Goal: Transaction & Acquisition: Purchase product/service

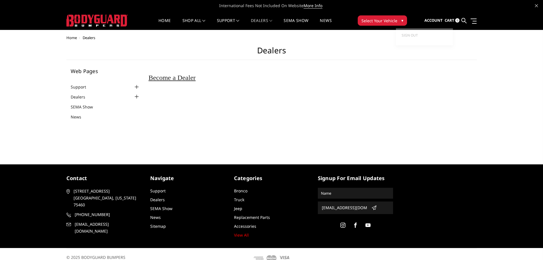
click at [432, 21] on span "Account" at bounding box center [433, 20] width 18 height 5
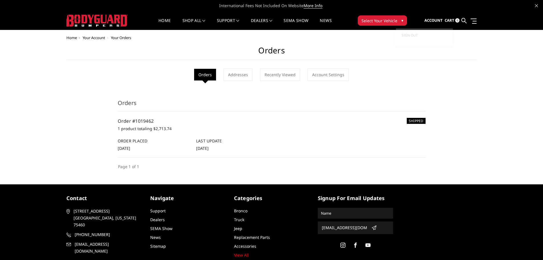
click at [383, 18] on span "Select Your Vehicle" at bounding box center [379, 21] width 36 height 6
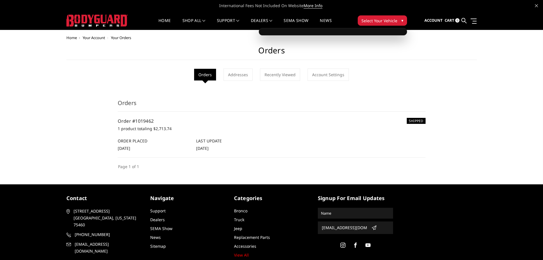
click at [390, 24] on button "Select Your Vehicle ▾" at bounding box center [382, 20] width 49 height 10
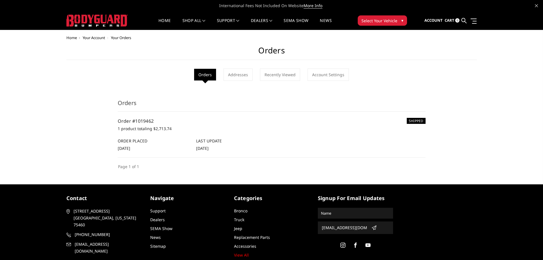
click at [388, 20] on span "Select Your Vehicle" at bounding box center [379, 21] width 36 height 6
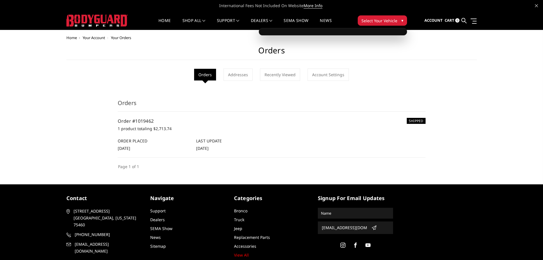
click at [387, 21] on span "Select Your Vehicle" at bounding box center [379, 21] width 36 height 6
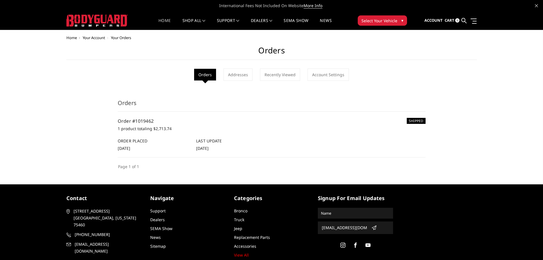
click at [161, 21] on link "Home" at bounding box center [164, 24] width 12 height 11
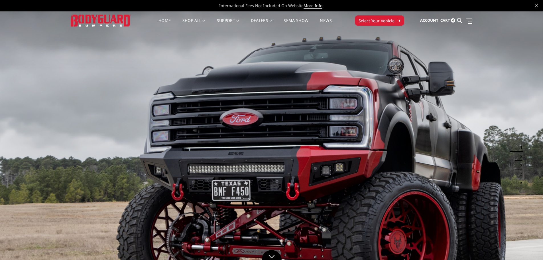
click at [381, 19] on span "Select Your Vehicle" at bounding box center [377, 21] width 36 height 6
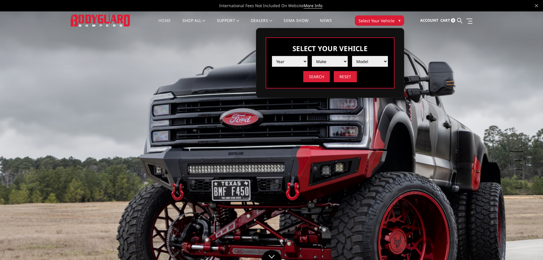
click at [288, 60] on select "Year 2025 2024 2023 2022 2021 2020 2019 2018 2017 2016 2015 2014 2013 2012 2011…" at bounding box center [290, 61] width 36 height 11
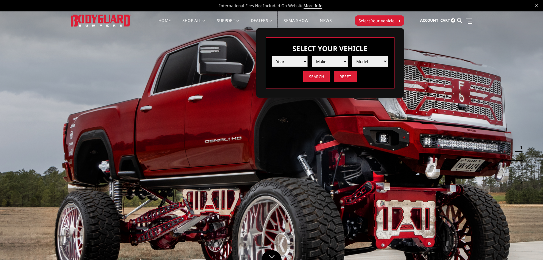
select select "yr_2019"
click at [272, 56] on select "Year 2025 2024 2023 2022 2021 2020 2019 2018 2017 2016 2015 2014 2013 2012 2011…" at bounding box center [290, 61] width 36 height 11
click at [339, 59] on select "Make Chevrolet Ford GMC Nissan Ram Toyota" at bounding box center [330, 61] width 36 height 11
select select "mk_ram"
click at [312, 56] on select "Make Chevrolet Ford GMC Nissan Ram Toyota" at bounding box center [330, 61] width 36 height 11
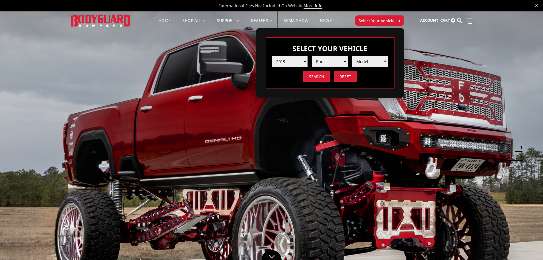
click at [372, 67] on div "Year 2025 2024 2023 2022 2021 2020 2019 2018 2017 2016 2015 2014 2013 2012 2011…" at bounding box center [330, 67] width 116 height 30
click at [373, 65] on select "Model 1500 6-Lug 1500 Rebel 2500 / 3500 4500 / 5500" at bounding box center [370, 61] width 36 height 11
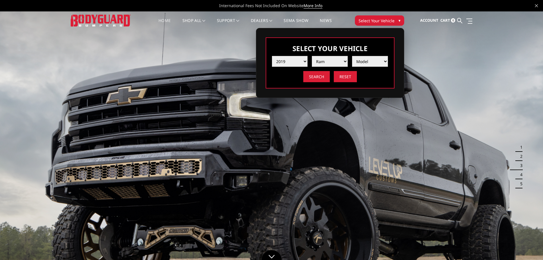
select select "md_1500-6-lug"
click at [352, 56] on select "Model 1500 6-Lug 1500 Rebel 2500 / 3500 4500 / 5500" at bounding box center [370, 61] width 36 height 11
click at [310, 77] on input "Search" at bounding box center [316, 76] width 27 height 11
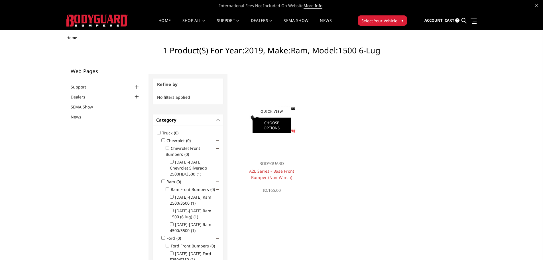
click at [263, 118] on link "Choose Options" at bounding box center [272, 124] width 38 height 15
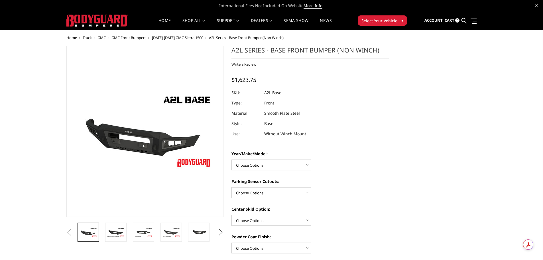
click at [220, 231] on button "Next" at bounding box center [220, 232] width 9 height 9
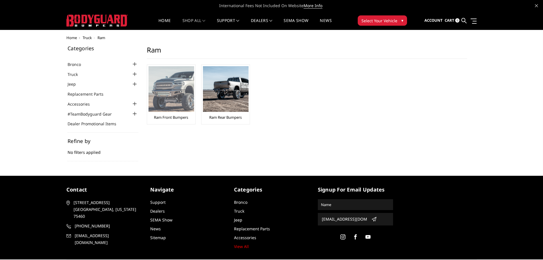
click at [165, 91] on img at bounding box center [172, 89] width 46 height 46
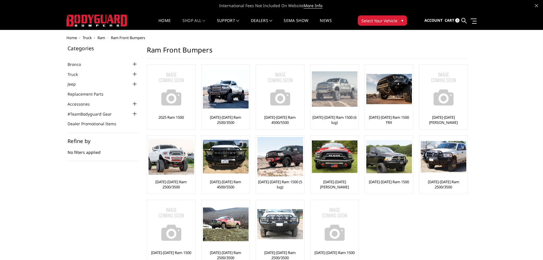
click at [334, 109] on div at bounding box center [335, 89] width 46 height 46
click at [328, 87] on img at bounding box center [335, 88] width 46 height 35
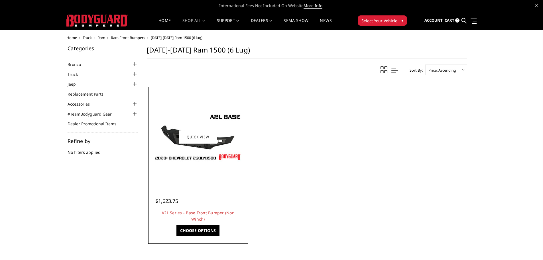
click at [201, 147] on img at bounding box center [197, 136] width 91 height 51
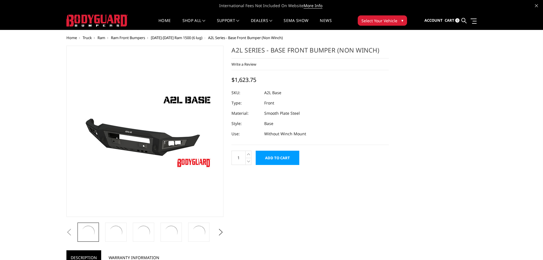
click at [199, 137] on img at bounding box center [145, 131] width 143 height 80
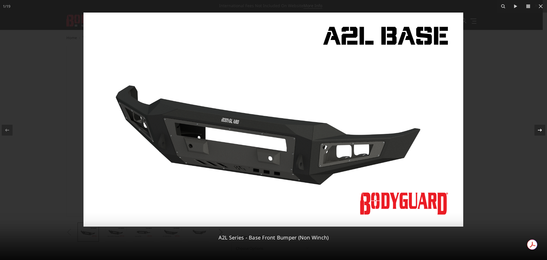
click at [543, 127] on icon at bounding box center [540, 130] width 7 height 7
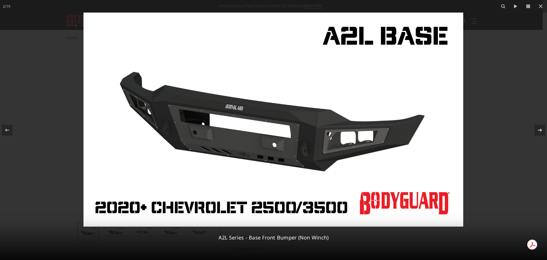
click at [543, 127] on icon at bounding box center [540, 130] width 7 height 7
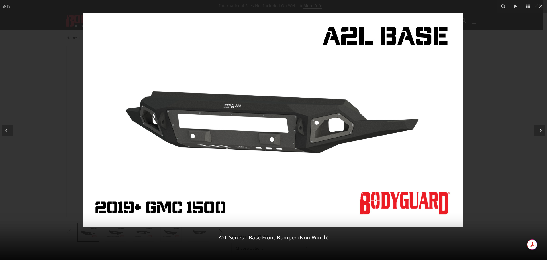
click at [543, 127] on icon at bounding box center [540, 130] width 7 height 7
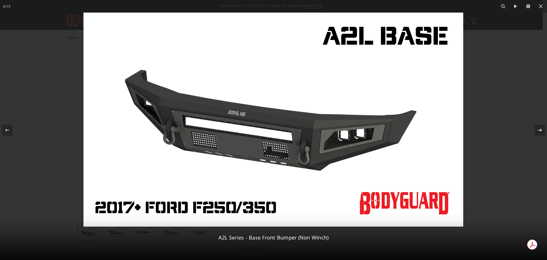
click at [543, 127] on icon at bounding box center [540, 130] width 7 height 7
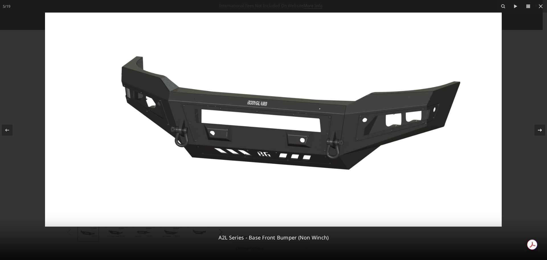
click at [543, 127] on icon at bounding box center [540, 130] width 7 height 7
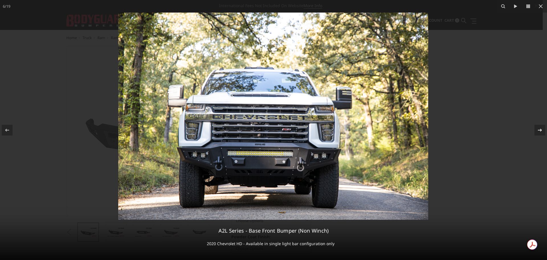
click at [543, 127] on icon at bounding box center [540, 130] width 7 height 7
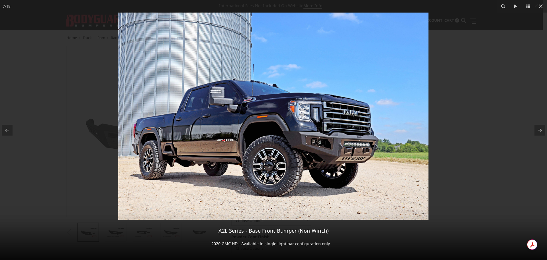
click at [543, 127] on icon at bounding box center [540, 130] width 7 height 7
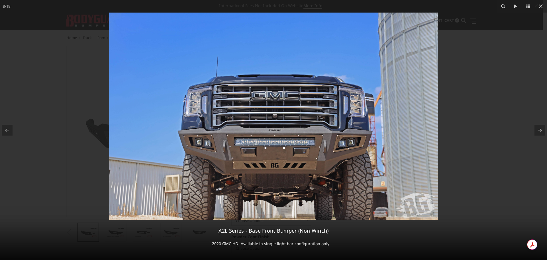
click at [543, 127] on icon at bounding box center [540, 130] width 7 height 7
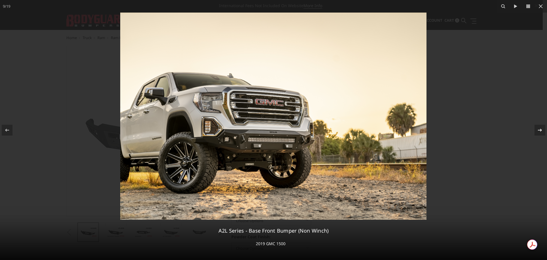
click at [543, 127] on icon at bounding box center [540, 130] width 7 height 7
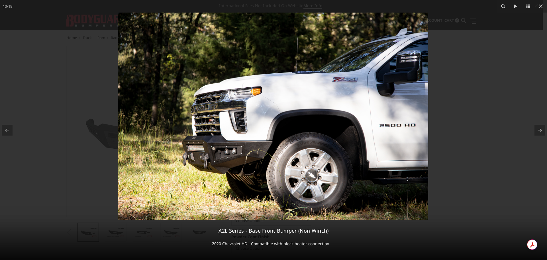
click at [543, 127] on icon at bounding box center [540, 130] width 7 height 7
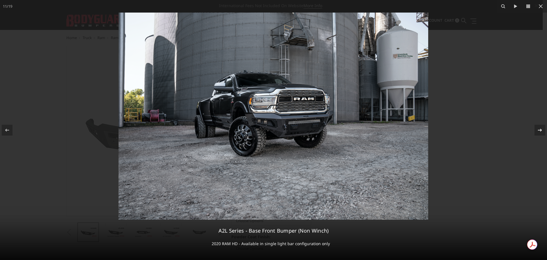
click at [543, 127] on icon at bounding box center [540, 130] width 7 height 7
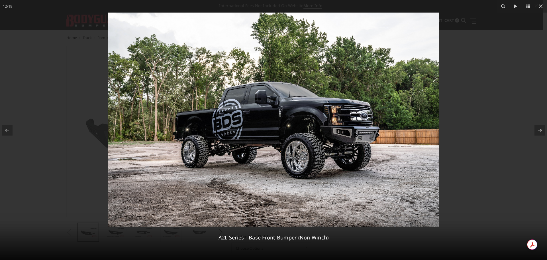
click at [543, 127] on icon at bounding box center [540, 130] width 7 height 7
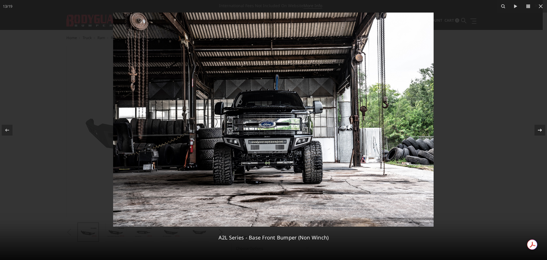
click at [543, 127] on icon at bounding box center [540, 130] width 7 height 7
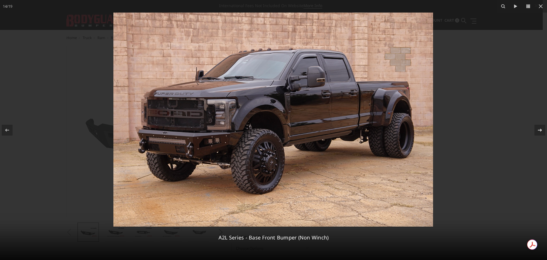
click at [543, 127] on icon at bounding box center [540, 130] width 7 height 7
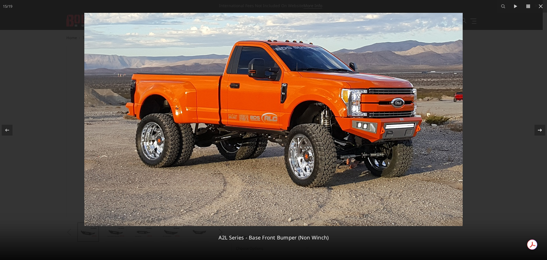
click at [543, 127] on icon at bounding box center [540, 130] width 7 height 7
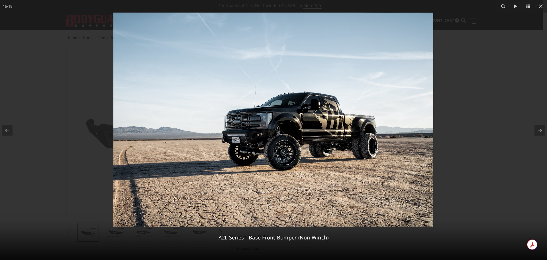
click at [543, 127] on icon at bounding box center [540, 130] width 7 height 7
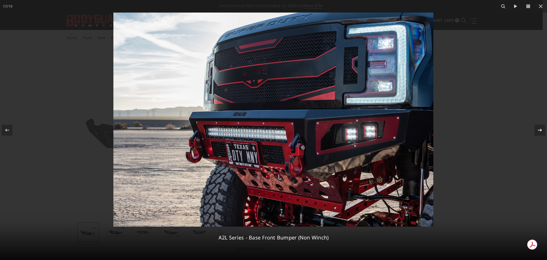
click at [543, 127] on icon at bounding box center [540, 130] width 7 height 7
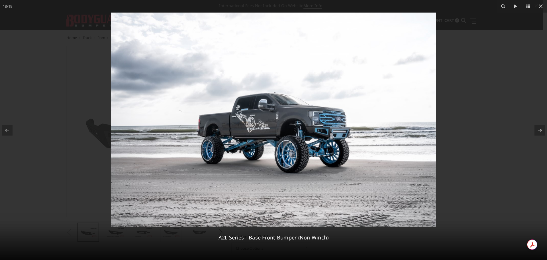
click at [543, 127] on icon at bounding box center [540, 130] width 7 height 7
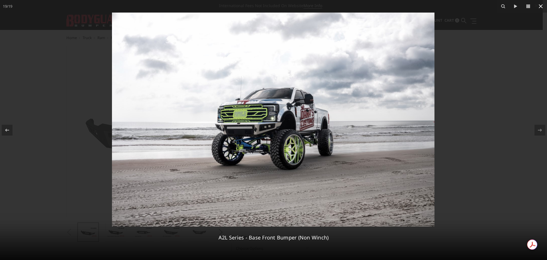
click at [543, 6] on icon at bounding box center [541, 6] width 7 height 7
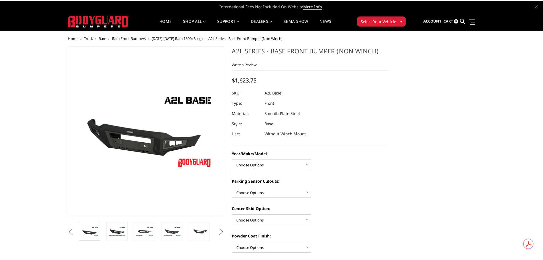
scroll to position [0, 388]
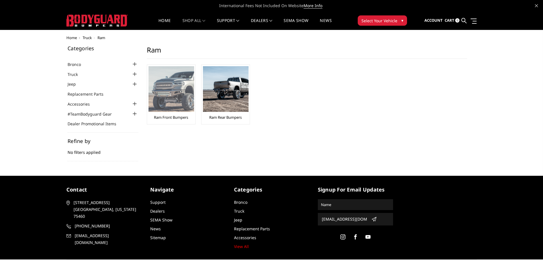
click at [175, 119] on link "Ram Front Bumpers" at bounding box center [171, 117] width 34 height 5
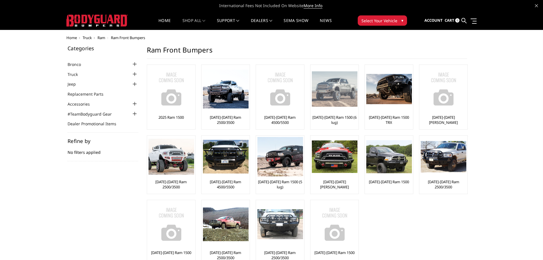
click at [334, 72] on img at bounding box center [335, 88] width 46 height 35
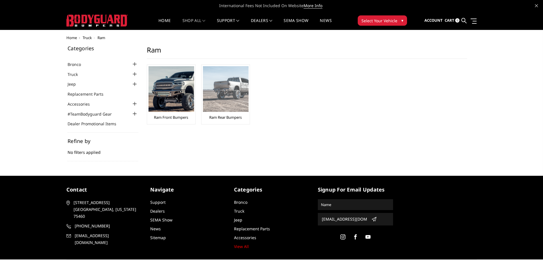
click at [219, 90] on img at bounding box center [226, 89] width 46 height 46
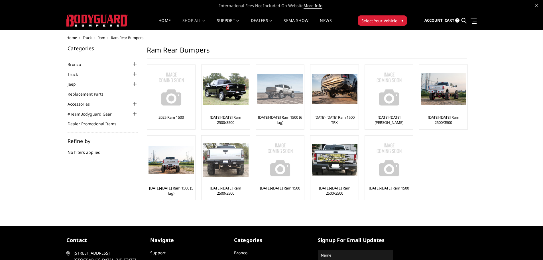
click at [281, 97] on img at bounding box center [280, 89] width 46 height 30
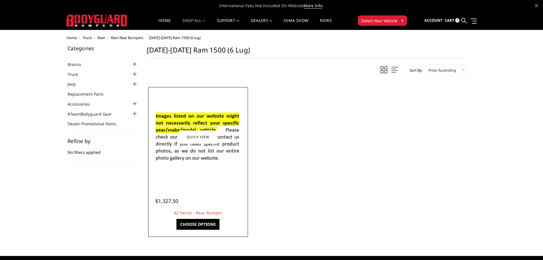
click at [223, 130] on img at bounding box center [197, 137] width 91 height 62
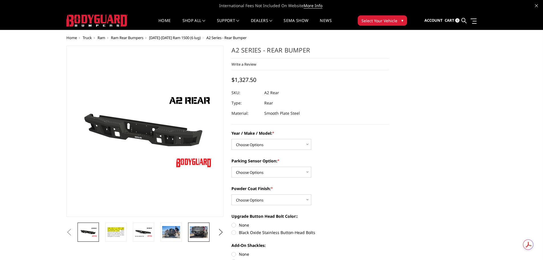
click at [195, 233] on img at bounding box center [199, 232] width 18 height 12
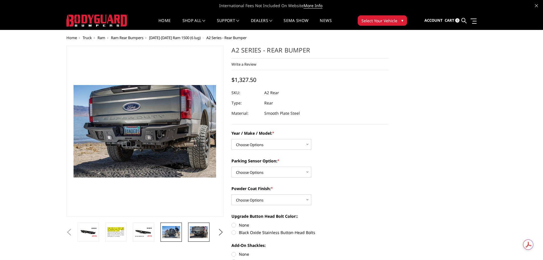
click at [172, 235] on img at bounding box center [171, 232] width 18 height 12
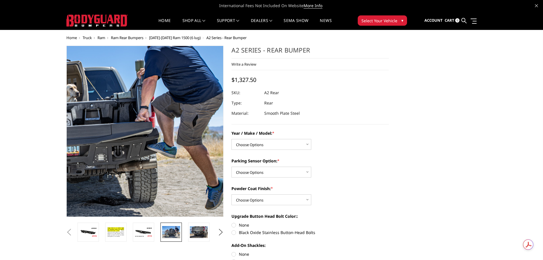
click at [210, 122] on img at bounding box center [60, 135] width 365 height 243
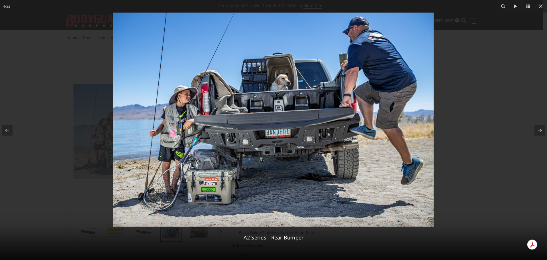
click at [537, 131] on icon at bounding box center [540, 130] width 7 height 7
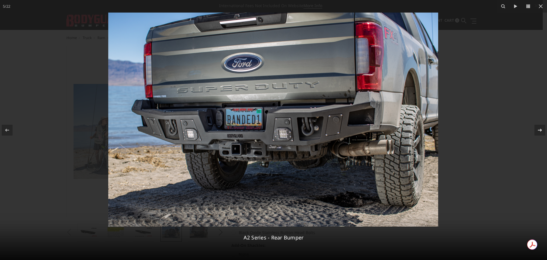
click at [540, 130] on icon at bounding box center [540, 130] width 7 height 7
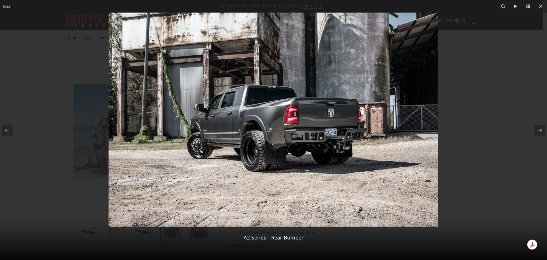
click at [540, 130] on icon at bounding box center [540, 130] width 7 height 7
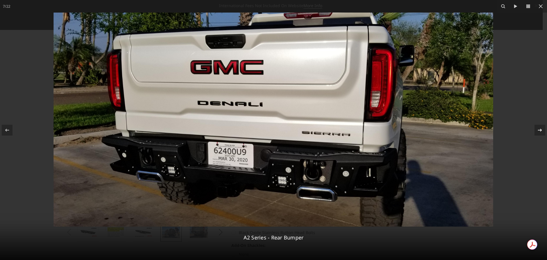
click at [540, 130] on icon at bounding box center [540, 130] width 7 height 7
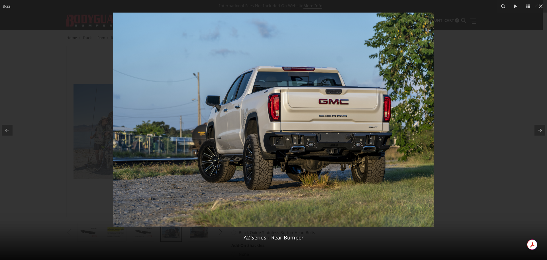
click at [540, 130] on icon at bounding box center [540, 130] width 7 height 7
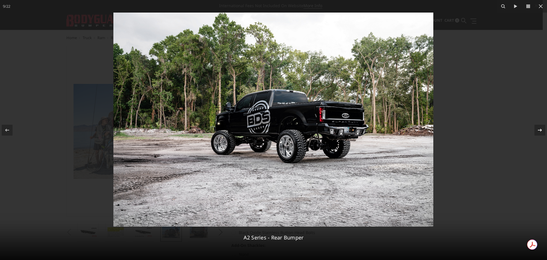
click at [540, 130] on icon at bounding box center [540, 130] width 7 height 7
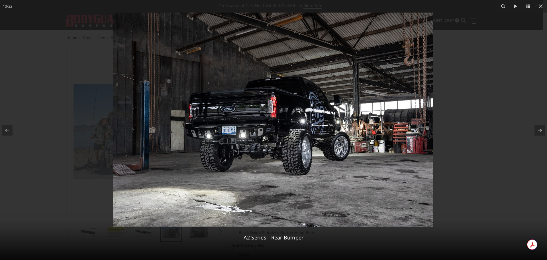
click at [540, 130] on icon at bounding box center [540, 130] width 7 height 7
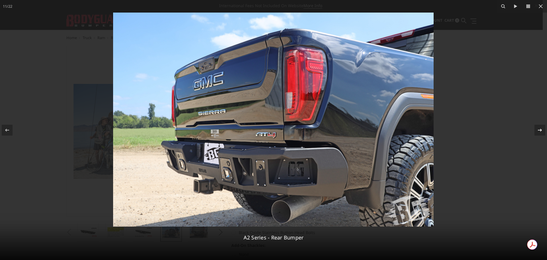
click at [540, 130] on icon at bounding box center [540, 130] width 7 height 7
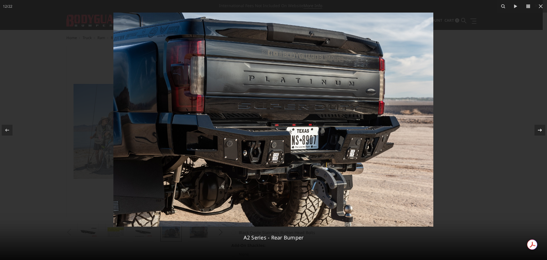
click at [540, 130] on icon at bounding box center [540, 130] width 7 height 7
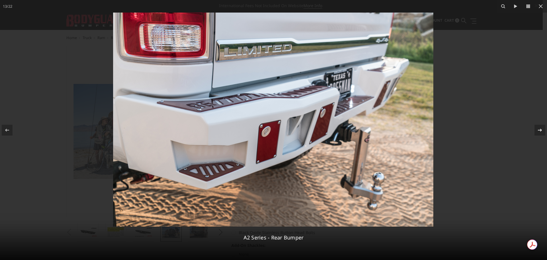
click at [541, 129] on div "13 / 22 A2 Series - Rear Bumper" at bounding box center [273, 130] width 547 height 260
click at [540, 132] on icon at bounding box center [540, 130] width 7 height 7
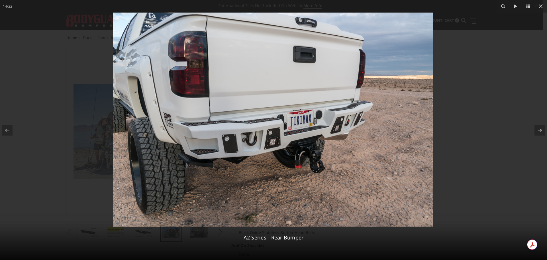
click at [540, 132] on icon at bounding box center [540, 130] width 7 height 7
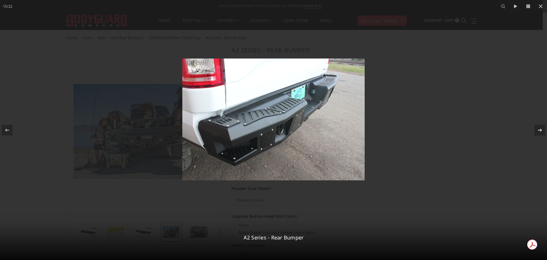
click at [540, 132] on icon at bounding box center [540, 130] width 7 height 7
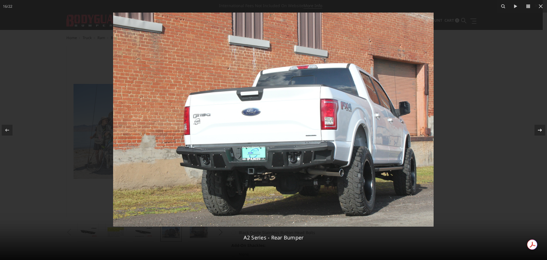
click at [540, 132] on icon at bounding box center [540, 130] width 7 height 7
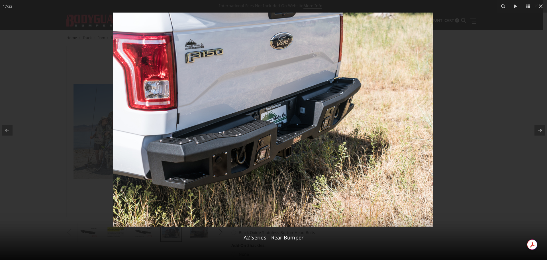
click at [540, 132] on icon at bounding box center [540, 130] width 7 height 7
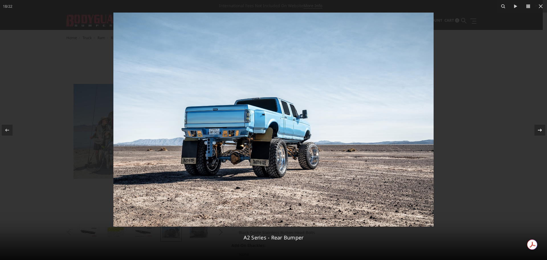
click at [540, 132] on icon at bounding box center [540, 130] width 7 height 7
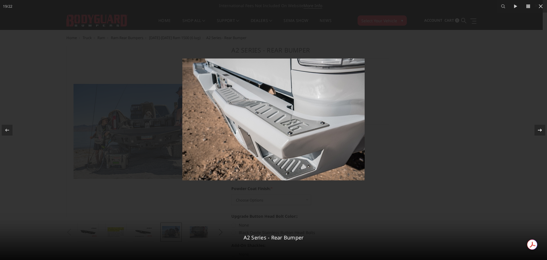
click at [540, 132] on div "19 / 22 A2 Series - Rear Bumper" at bounding box center [273, 130] width 547 height 260
click at [540, 132] on icon at bounding box center [540, 130] width 7 height 7
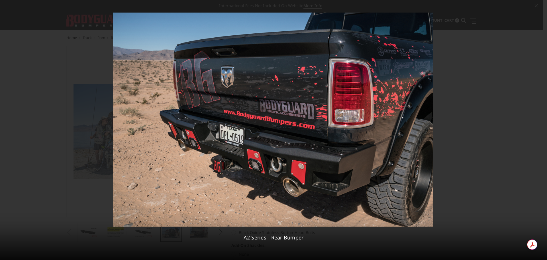
click at [540, 132] on div "20 / 22 A2 Series - Rear Bumper" at bounding box center [273, 130] width 547 height 260
click at [540, 132] on icon at bounding box center [540, 130] width 7 height 7
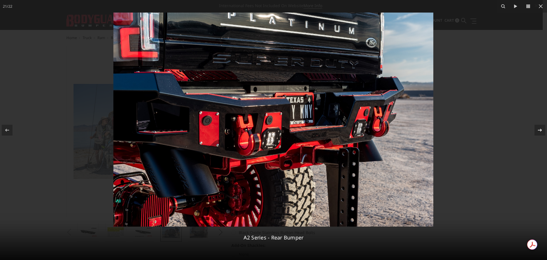
click at [540, 132] on icon at bounding box center [540, 130] width 7 height 7
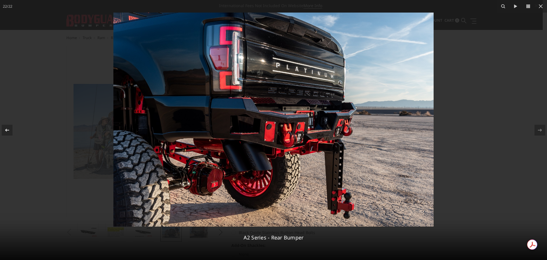
click at [8, 131] on icon at bounding box center [7, 130] width 7 height 7
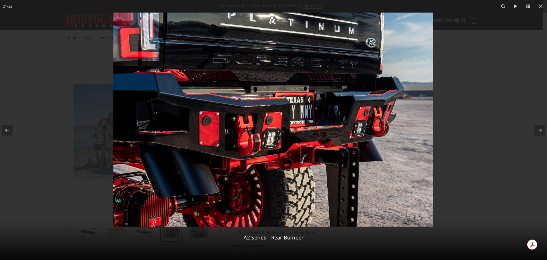
click at [8, 131] on icon at bounding box center [7, 130] width 7 height 7
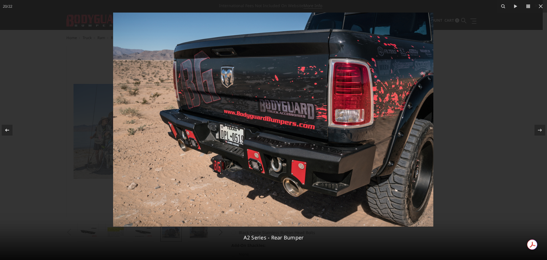
click at [8, 131] on icon at bounding box center [7, 130] width 7 height 7
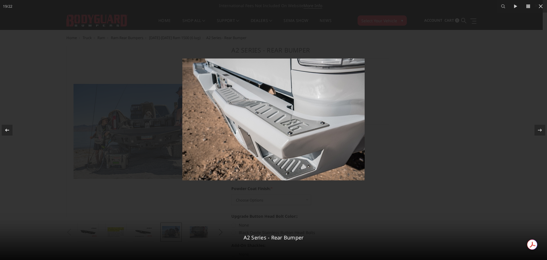
click at [8, 131] on icon at bounding box center [7, 130] width 7 height 7
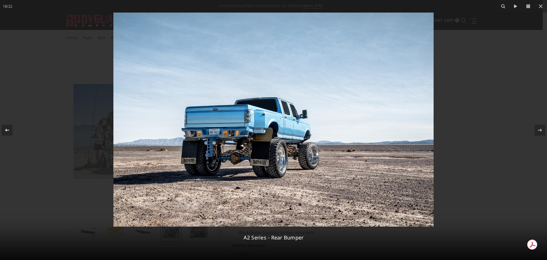
click at [8, 131] on icon at bounding box center [7, 130] width 7 height 7
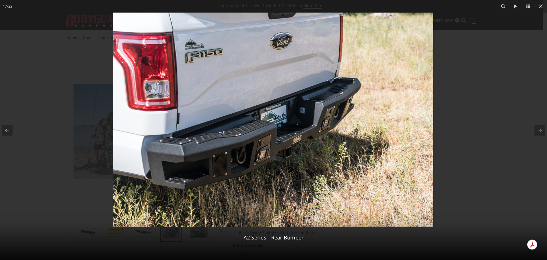
click at [8, 131] on icon at bounding box center [7, 130] width 7 height 7
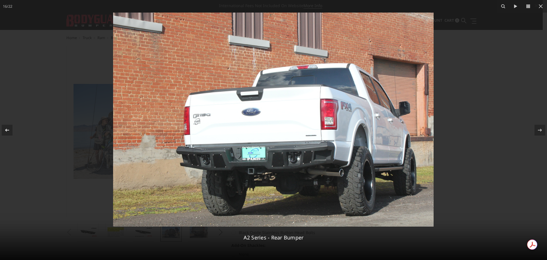
click at [8, 131] on icon at bounding box center [7, 130] width 7 height 7
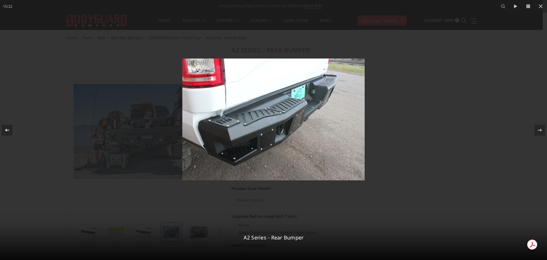
click at [8, 131] on icon at bounding box center [7, 130] width 7 height 7
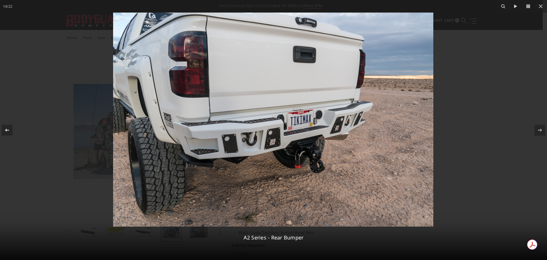
click at [8, 131] on icon at bounding box center [7, 130] width 7 height 7
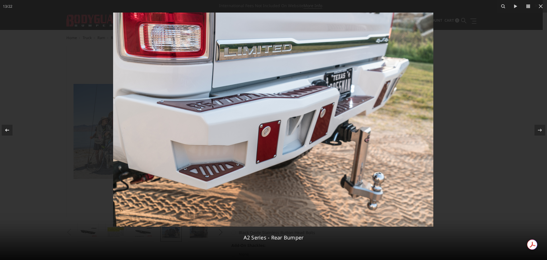
click at [6, 131] on icon at bounding box center [7, 129] width 4 height 3
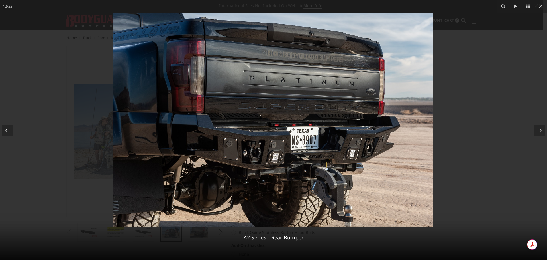
click at [5, 133] on div at bounding box center [7, 130] width 11 height 11
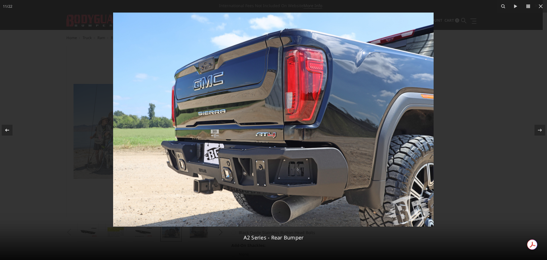
click at [8, 131] on icon at bounding box center [7, 130] width 7 height 7
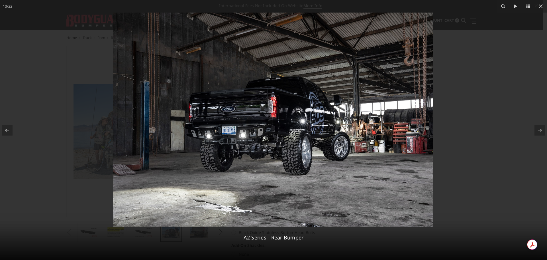
click at [8, 131] on icon at bounding box center [7, 130] width 7 height 7
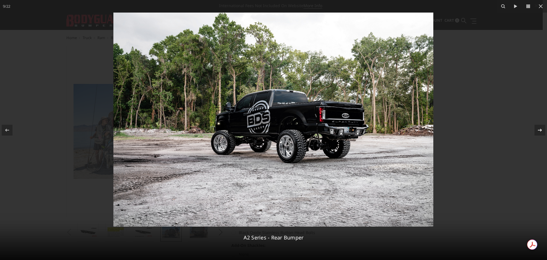
click at [539, 132] on icon at bounding box center [540, 130] width 7 height 7
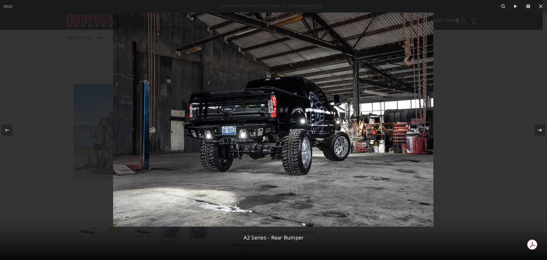
click at [539, 132] on icon at bounding box center [540, 130] width 7 height 7
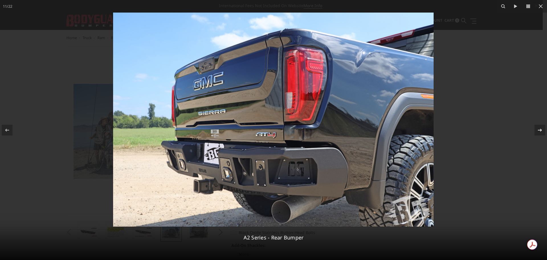
click at [539, 132] on icon at bounding box center [540, 130] width 7 height 7
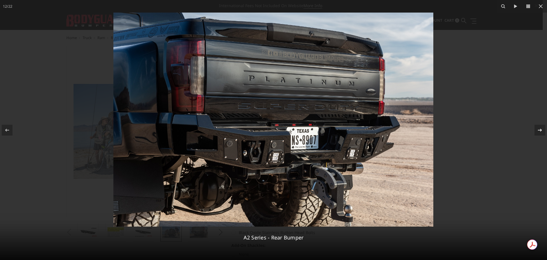
click at [539, 132] on icon at bounding box center [540, 130] width 7 height 7
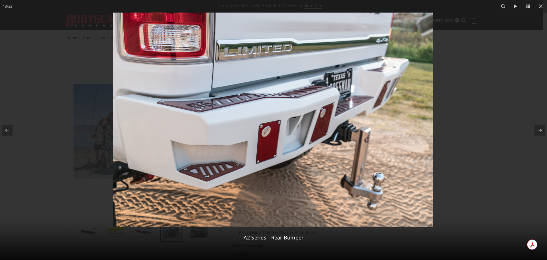
click at [535, 128] on div at bounding box center [540, 130] width 11 height 11
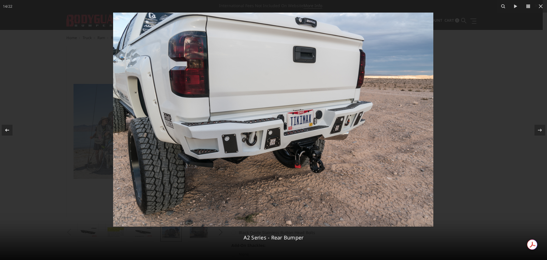
click at [6, 129] on icon at bounding box center [7, 129] width 4 height 3
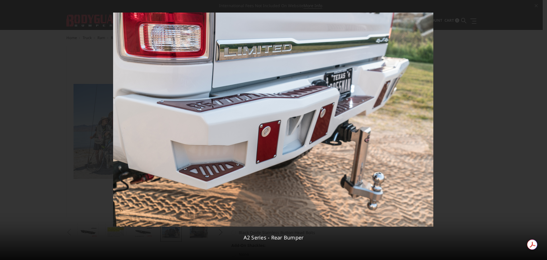
click at [6, 129] on div "13 / 22 A2 Series - Rear Bumper" at bounding box center [273, 130] width 547 height 260
click at [6, 129] on icon at bounding box center [7, 129] width 4 height 3
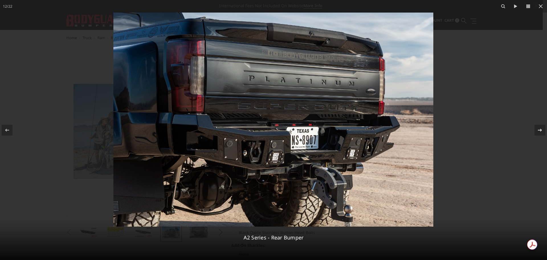
click at [538, 130] on icon at bounding box center [540, 130] width 7 height 7
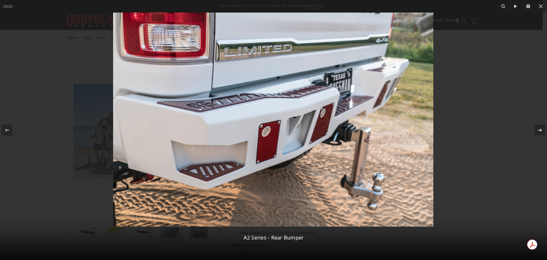
click at [543, 131] on div at bounding box center [540, 130] width 11 height 11
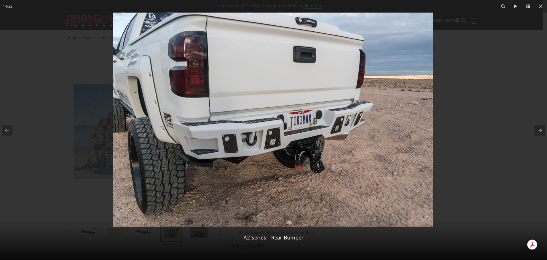
click at [542, 131] on icon at bounding box center [540, 130] width 7 height 7
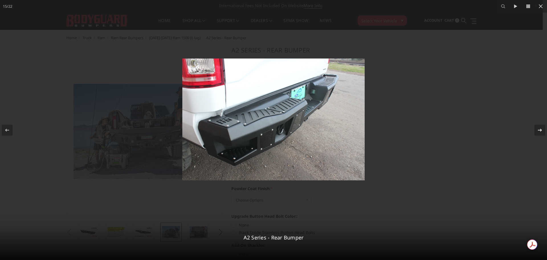
click at [542, 131] on icon at bounding box center [540, 130] width 7 height 7
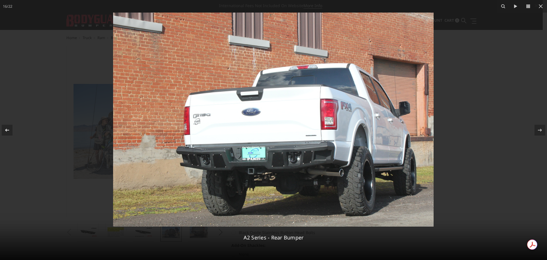
click at [10, 133] on icon at bounding box center [7, 130] width 7 height 7
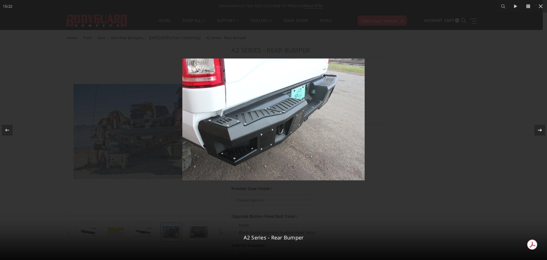
click at [543, 128] on button at bounding box center [537, 130] width 20 height 29
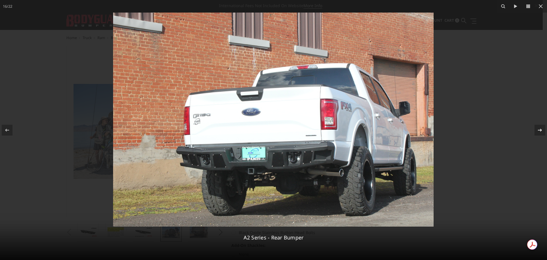
click at [543, 128] on icon at bounding box center [540, 130] width 7 height 7
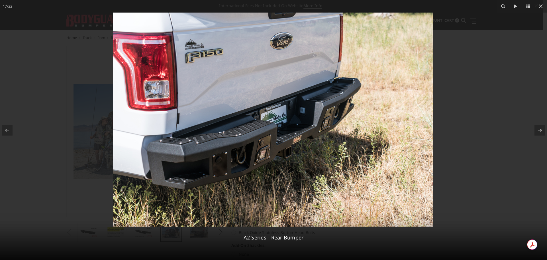
click at [541, 129] on icon at bounding box center [540, 129] width 4 height 3
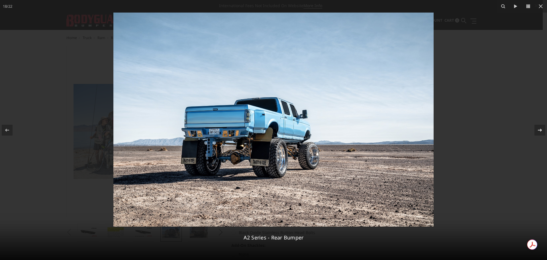
click at [541, 129] on icon at bounding box center [540, 129] width 4 height 3
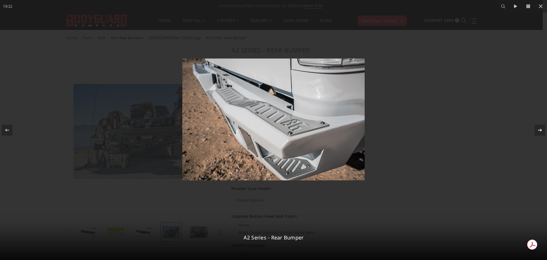
click at [538, 132] on icon at bounding box center [540, 130] width 7 height 7
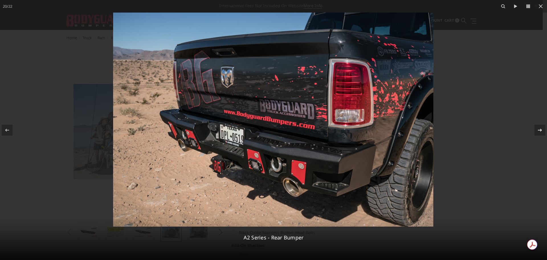
click at [542, 129] on icon at bounding box center [540, 130] width 7 height 7
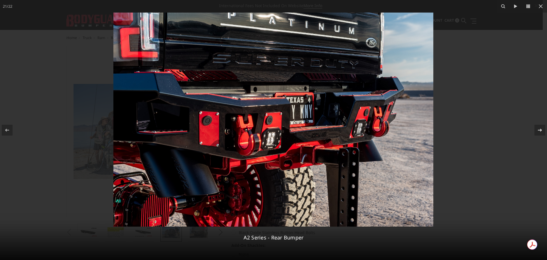
click at [542, 129] on icon at bounding box center [540, 130] width 7 height 7
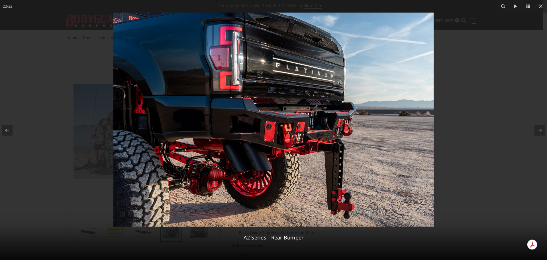
click at [534, 113] on div at bounding box center [273, 130] width 547 height 260
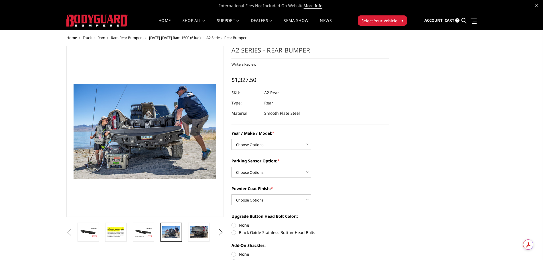
scroll to position [0, 471]
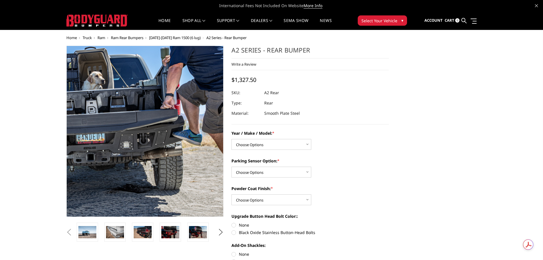
click at [190, 152] on img at bounding box center [85, 122] width 365 height 243
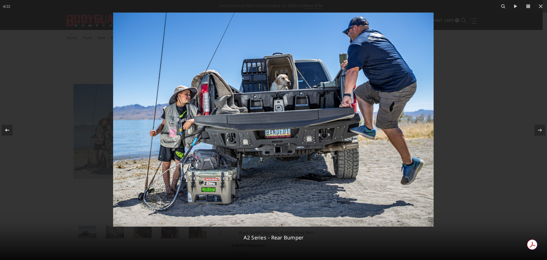
click at [7, 129] on icon at bounding box center [7, 129] width 4 height 3
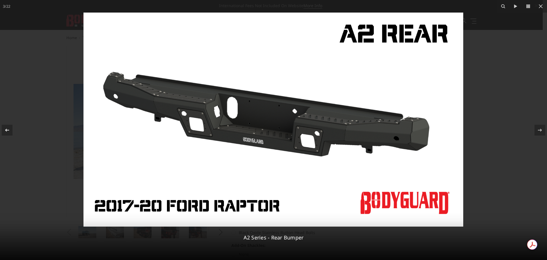
click at [7, 129] on icon at bounding box center [7, 130] width 7 height 7
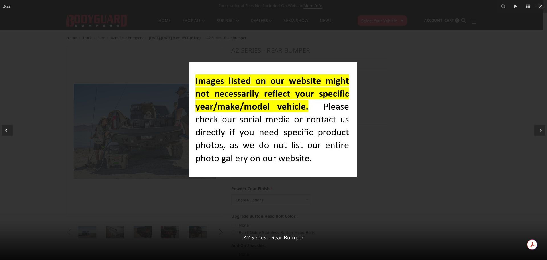
click at [7, 129] on icon at bounding box center [7, 130] width 7 height 7
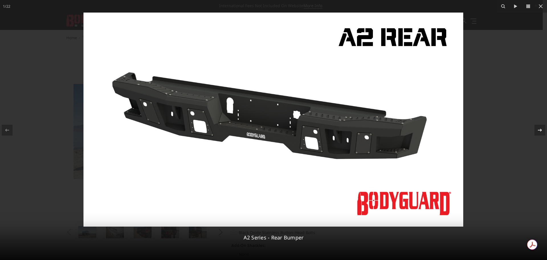
click at [538, 131] on icon at bounding box center [540, 130] width 7 height 7
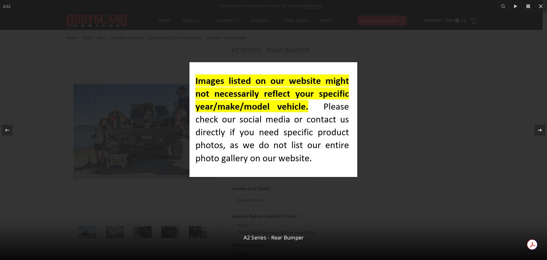
click at [538, 131] on icon at bounding box center [540, 130] width 7 height 7
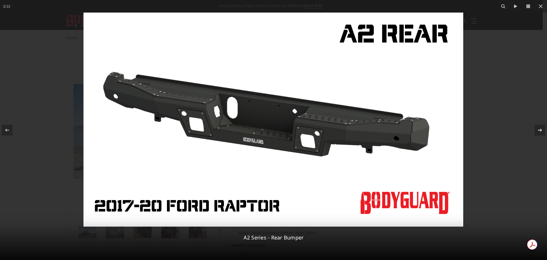
click at [538, 131] on icon at bounding box center [540, 130] width 7 height 7
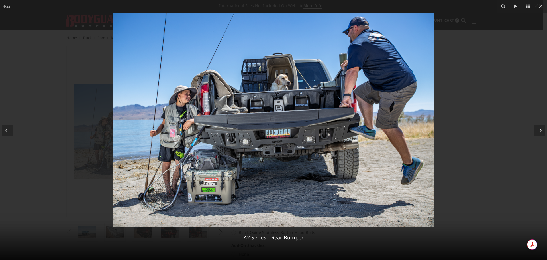
click at [538, 131] on icon at bounding box center [540, 130] width 7 height 7
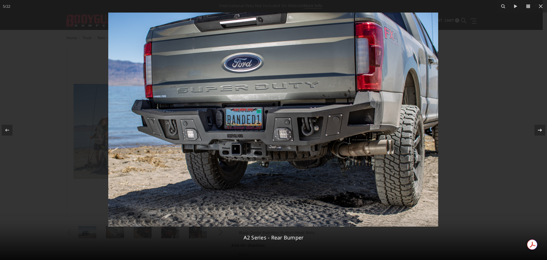
click at [540, 129] on icon at bounding box center [540, 130] width 7 height 7
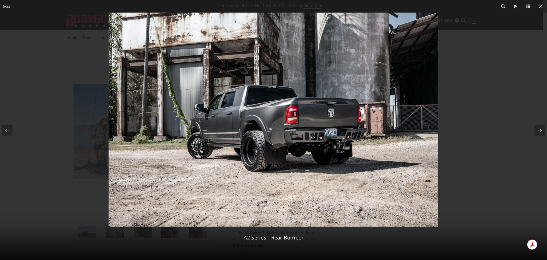
click at [540, 129] on icon at bounding box center [540, 130] width 7 height 7
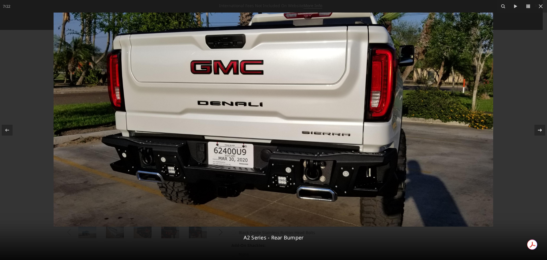
click at [540, 132] on icon at bounding box center [540, 130] width 7 height 7
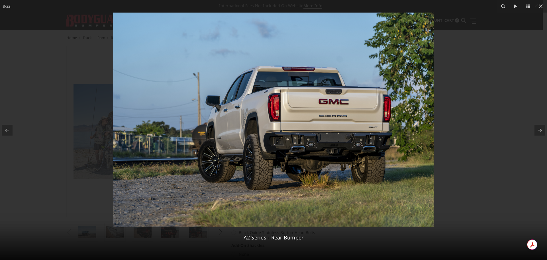
click at [540, 132] on icon at bounding box center [540, 130] width 7 height 7
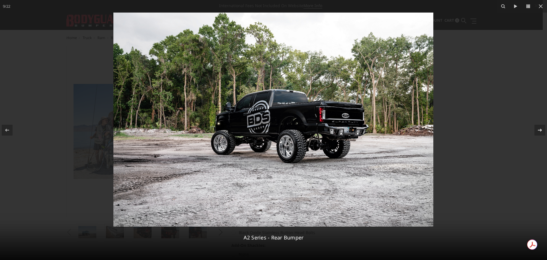
click at [540, 132] on icon at bounding box center [540, 130] width 7 height 7
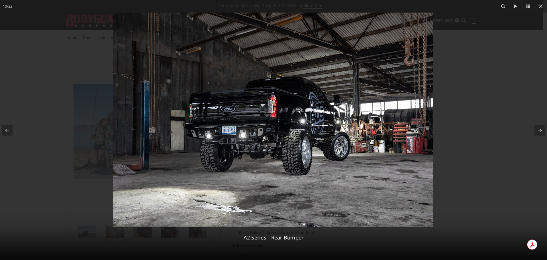
click at [540, 132] on icon at bounding box center [540, 130] width 7 height 7
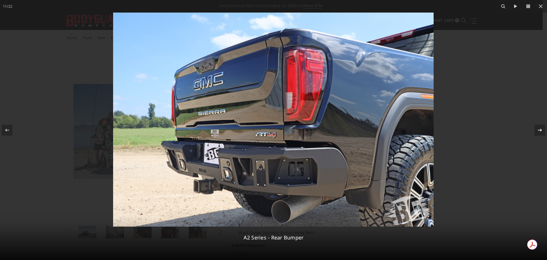
click at [540, 132] on icon at bounding box center [540, 130] width 7 height 7
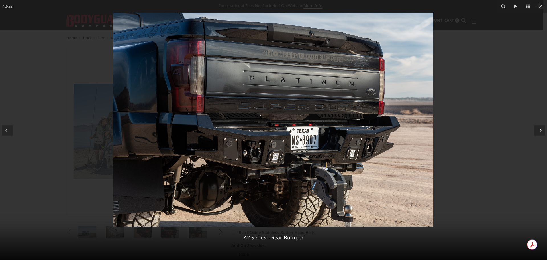
click at [540, 132] on icon at bounding box center [540, 130] width 7 height 7
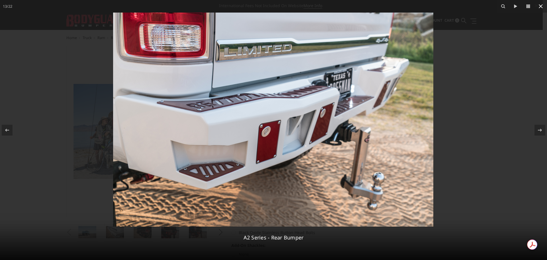
click at [542, 3] on icon at bounding box center [541, 6] width 7 height 7
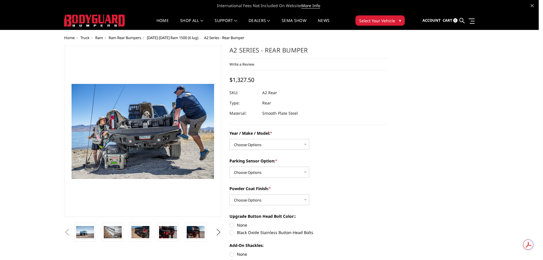
scroll to position [0, 275]
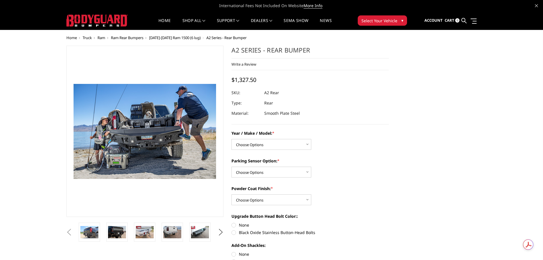
click at [288, 138] on div "Year / Make / Model: * Choose Options Chevrolet/GMC 20-24 2500 / 3500 Chevrolet…" at bounding box center [309, 140] width 157 height 20
click at [290, 143] on select "Choose Options Chevrolet/GMC 20-24 2500 / 3500 Chevrolet/GMC 15-19 2500 / 3500 …" at bounding box center [271, 144] width 80 height 11
select select "1463"
click at [231, 139] on select "Choose Options Chevrolet/GMC 20-24 2500 / 3500 Chevrolet/GMC 15-19 2500 / 3500 …" at bounding box center [271, 144] width 80 height 11
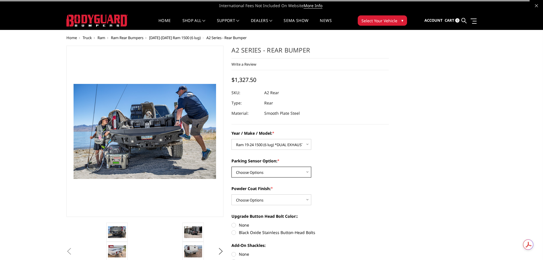
click at [281, 170] on select "Choose Options Yes - With sensor cutouts No - Without sensor cutouts" at bounding box center [271, 171] width 80 height 11
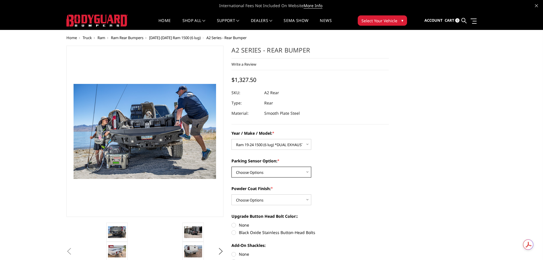
select select "564"
click at [231, 166] on select "Choose Options Yes - With sensor cutouts No - Without sensor cutouts" at bounding box center [271, 171] width 80 height 11
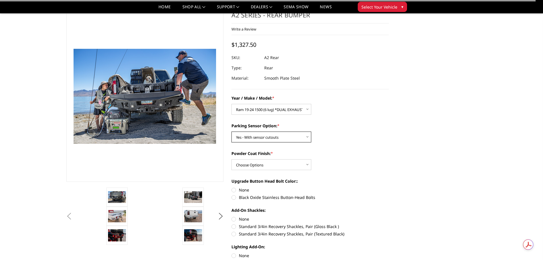
scroll to position [29, 0]
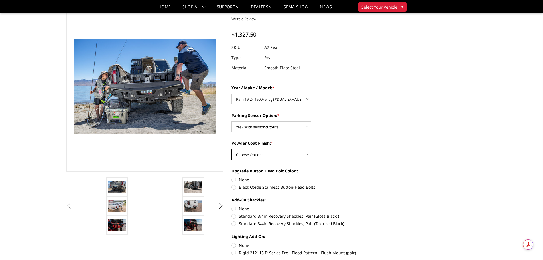
click at [298, 153] on select "Choose Options Bare metal (included) Texture black powder coat" at bounding box center [271, 154] width 80 height 11
select select "551"
click at [231, 149] on select "Choose Options Bare metal (included) Texture black powder coat" at bounding box center [271, 154] width 80 height 11
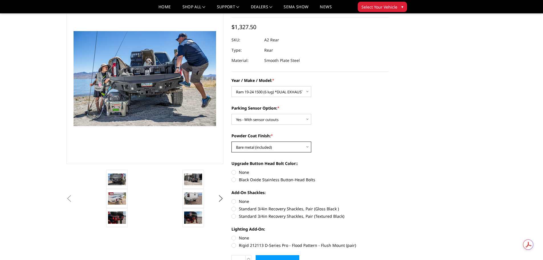
scroll to position [86, 0]
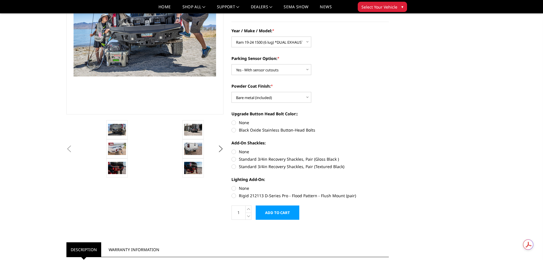
click at [235, 131] on label "Black Oxide Stainless Button-Head Bolts" at bounding box center [309, 130] width 157 height 6
click at [389, 120] on input "Black Oxide Stainless Button-Head Bolts" at bounding box center [389, 119] width 0 height 0
radio input "true"
click at [234, 159] on label "Standard 3/4in Recovery Shackles, Pair (Gloss Black )" at bounding box center [309, 159] width 157 height 6
click at [389, 149] on input "Standard 3/4in Recovery Shackles, Pair (Gloss Black )" at bounding box center [389, 149] width 0 height 0
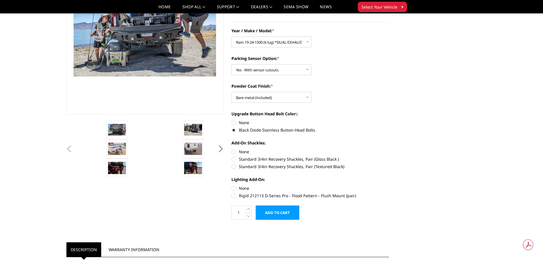
radio input "true"
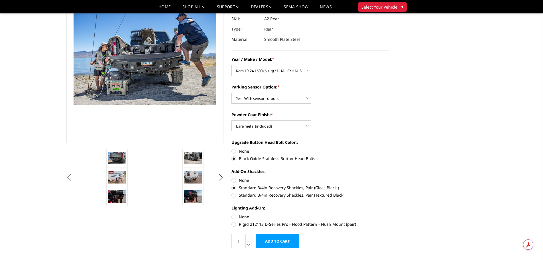
scroll to position [0, 0]
